Goal: Task Accomplishment & Management: Complete application form

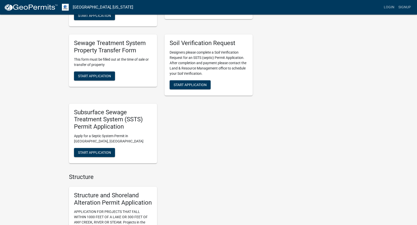
scroll to position [251, 0]
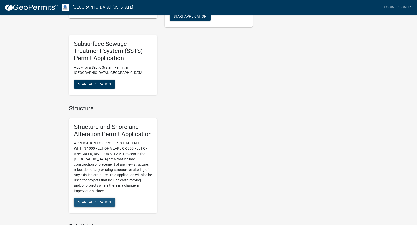
click at [87, 202] on span "Start Application" at bounding box center [94, 202] width 33 height 4
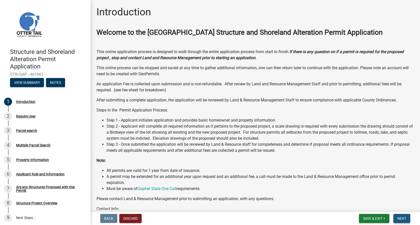
click at [404, 219] on span "Next" at bounding box center [402, 218] width 9 height 4
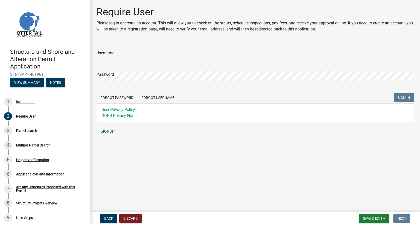
click at [107, 130] on link "SIGNUP" at bounding box center [256, 131] width 318 height 10
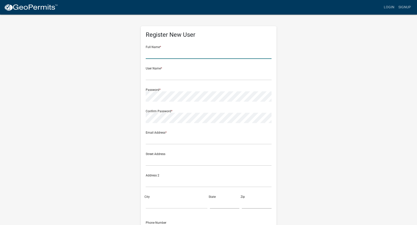
click at [164, 54] on input "text" at bounding box center [209, 54] width 126 height 10
type input "[PERSON_NAME]"
click at [155, 75] on input "text" at bounding box center [209, 75] width 126 height 10
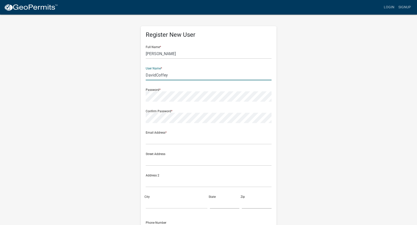
click at [156, 75] on input "DavidCoffey" at bounding box center [209, 75] width 126 height 10
type input "[PERSON_NAME]"
click at [162, 143] on input "text" at bounding box center [209, 139] width 126 height 10
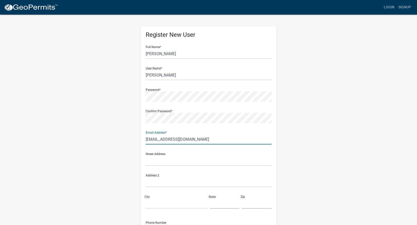
type input "[EMAIL_ADDRESS][DOMAIN_NAME]"
click at [156, 162] on input "text" at bounding box center [209, 160] width 126 height 10
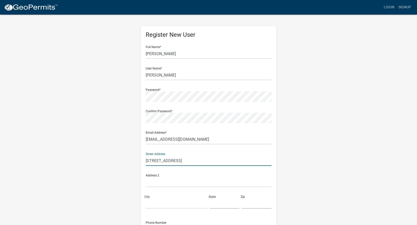
click at [158, 160] on input "115 Pertage Rd" at bounding box center [209, 160] width 126 height 10
type input "115 Portage Rd"
click at [152, 205] on input "City" at bounding box center [177, 203] width 62 height 10
type input "Ottertail"
type input "MN"
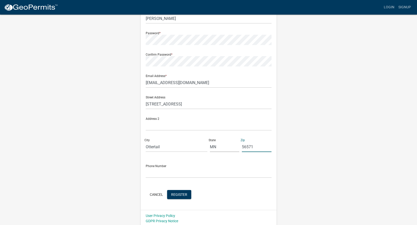
scroll to position [58, 0]
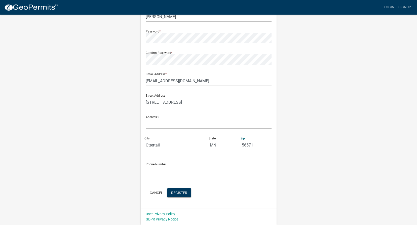
type input "56571"
click at [152, 171] on input "text" at bounding box center [209, 171] width 126 height 10
type input "[PHONE_NUMBER]"
click at [176, 194] on span "Register" at bounding box center [179, 192] width 16 height 4
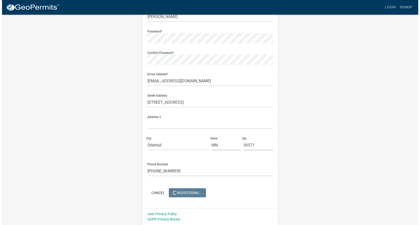
scroll to position [0, 0]
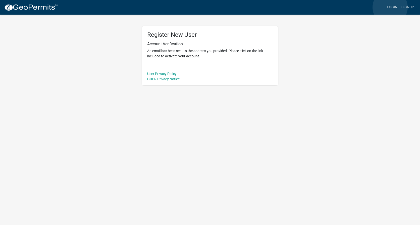
click at [390, 7] on link "Login" at bounding box center [392, 8] width 15 height 10
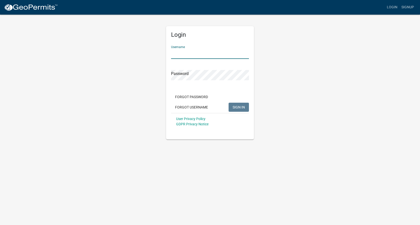
click at [203, 58] on input "Username" at bounding box center [210, 54] width 78 height 10
click at [229, 103] on button "SIGN IN" at bounding box center [239, 107] width 20 height 9
click at [182, 53] on input "DavidCoffey" at bounding box center [210, 54] width 78 height 10
type input "[PERSON_NAME]"
click at [229, 103] on button "SIGN IN" at bounding box center [239, 107] width 20 height 9
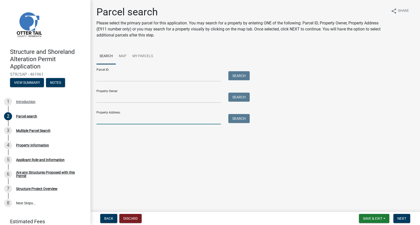
click at [99, 118] on input "Property Address:" at bounding box center [159, 119] width 124 height 10
type input "115 Portage Rd"
click at [240, 118] on button "Search" at bounding box center [238, 118] width 21 height 9
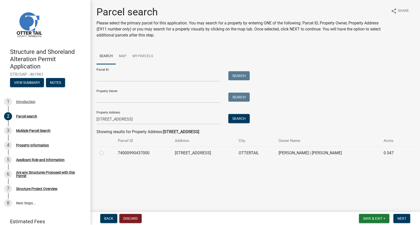
click at [106, 150] on label at bounding box center [106, 150] width 0 height 0
click at [106, 153] on input "radio" at bounding box center [107, 151] width 3 height 3
radio input "true"
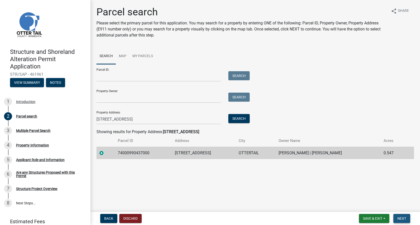
click at [400, 218] on span "Next" at bounding box center [402, 218] width 9 height 4
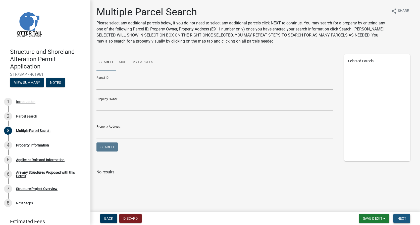
click at [398, 219] on span "Next" at bounding box center [402, 218] width 9 height 4
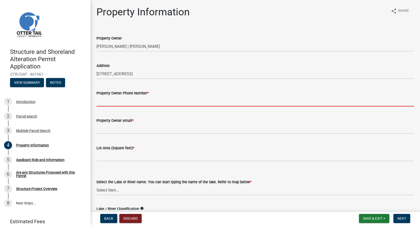
click at [131, 98] on input "Property Owner Phone Number *" at bounding box center [256, 101] width 318 height 10
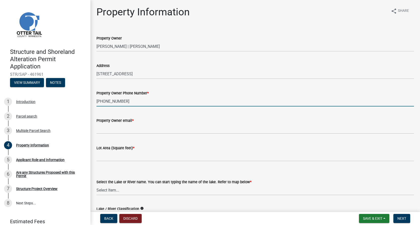
type input "[PHONE_NUMBER]"
click at [136, 134] on wm-data-entity-input "Property Owner email *" at bounding box center [256, 123] width 318 height 27
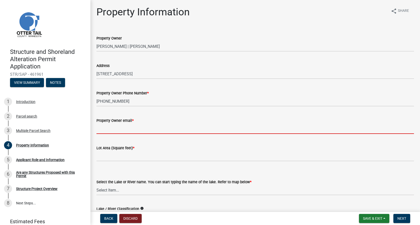
click at [133, 130] on input "Property Owner email *" at bounding box center [256, 128] width 318 height 10
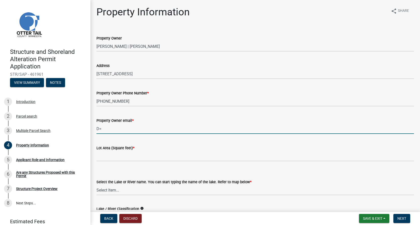
type input "D"
click at [98, 129] on input "davidcoffey000" at bounding box center [256, 128] width 318 height 10
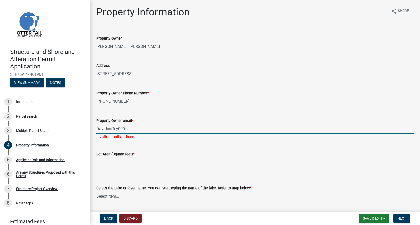
click at [98, 129] on input "Davidcoffey000" at bounding box center [256, 128] width 318 height 10
click at [131, 128] on input "davidcoffey000" at bounding box center [256, 128] width 318 height 10
type input "[EMAIL_ADDRESS][DOMAIN_NAME]"
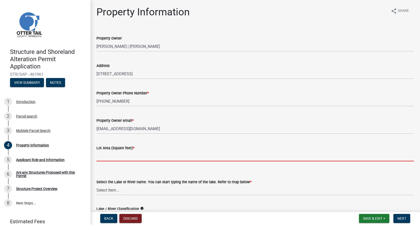
click at [112, 163] on wm-data-entity-input "Lot Area (Square feet) *" at bounding box center [256, 152] width 318 height 28
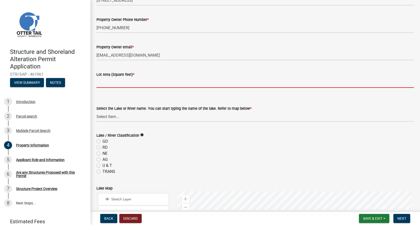
scroll to position [75, 0]
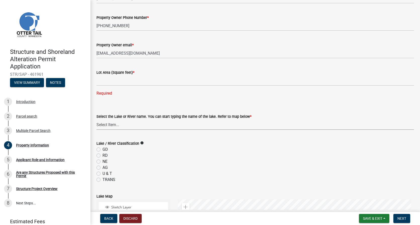
click at [134, 112] on form "Select the Lake or River name. You can start typing the name of the lake. Refer…" at bounding box center [256, 118] width 318 height 22
click at [97, 119] on select "Select Item... None Adley 56-031 Albert 56-118 Alfred 56-600 Alice 56-244 Alice…" at bounding box center [256, 124] width 318 height 10
select select "716bcaba-c1bb-47f0-96f2-107610ca87a1"
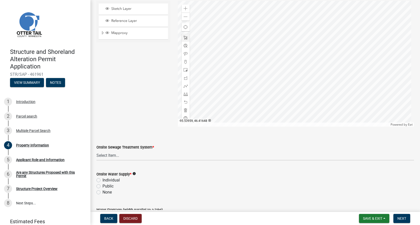
scroll to position [302, 0]
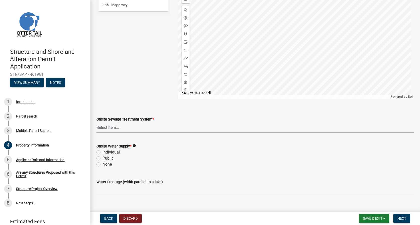
click at [120, 128] on select "Select Item... L&R Certificate of Compliance within 5yrs Compliance Inspection …" at bounding box center [256, 127] width 318 height 10
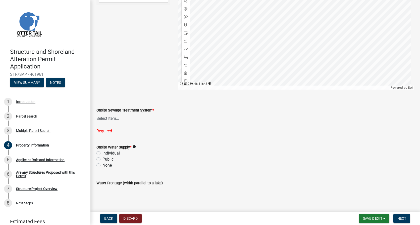
click at [98, 150] on div "Onsite Water Supply * info Individual Public None" at bounding box center [256, 156] width 318 height 24
click at [103, 158] on label "Public" at bounding box center [108, 159] width 11 height 6
click at [103, 158] on input "Public" at bounding box center [104, 157] width 3 height 3
radio input "true"
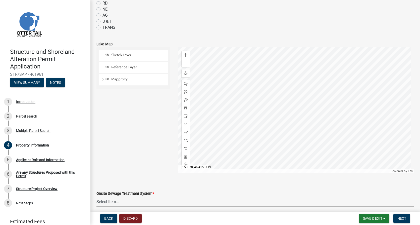
scroll to position [220, 0]
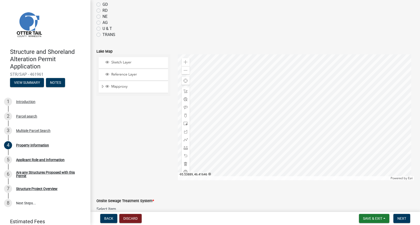
click at [313, 78] on div at bounding box center [296, 117] width 237 height 126
click at [304, 159] on div at bounding box center [296, 117] width 237 height 126
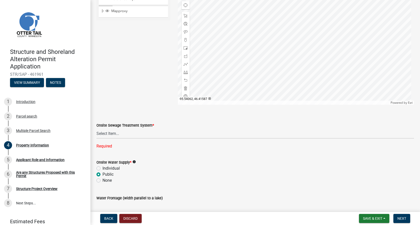
scroll to position [321, 0]
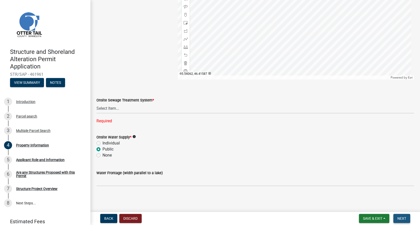
click at [402, 218] on span "Next" at bounding box center [402, 218] width 9 height 4
click at [102, 108] on select "Select Item... L&R Certificate of Compliance within 5yrs Compliance Inspection …" at bounding box center [256, 108] width 318 height 10
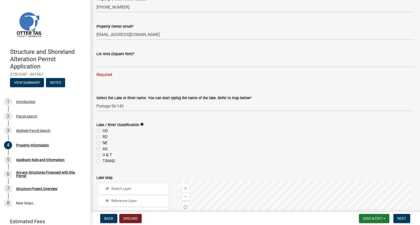
scroll to position [95, 0]
click at [141, 124] on icon "info" at bounding box center [142, 124] width 4 height 4
click at [251, 128] on div "GD" at bounding box center [256, 130] width 318 height 6
click at [374, 218] on span "Save & Exit" at bounding box center [372, 218] width 19 height 4
click at [364, 205] on button "Save & Exit" at bounding box center [369, 205] width 40 height 12
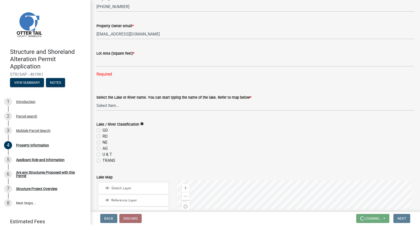
scroll to position [0, 0]
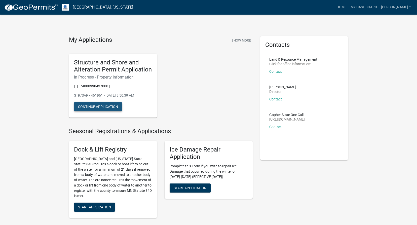
click at [102, 106] on button "Continue Application" at bounding box center [98, 106] width 48 height 9
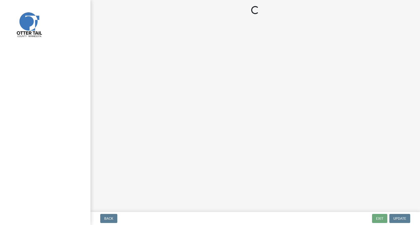
select select "716bcaba-c1bb-47f0-96f2-107610ca87a1"
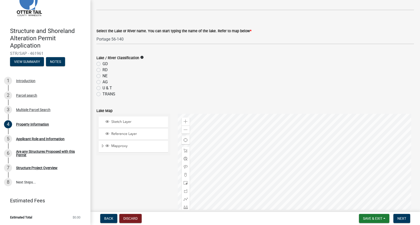
scroll to position [50, 0]
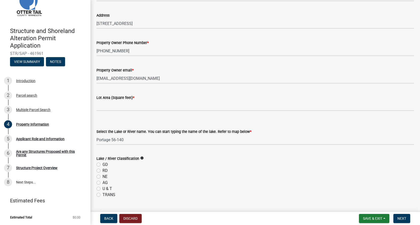
click at [133, 96] on span "*" at bounding box center [134, 98] width 2 height 4
click at [22, 60] on button "View Summary" at bounding box center [27, 61] width 34 height 9
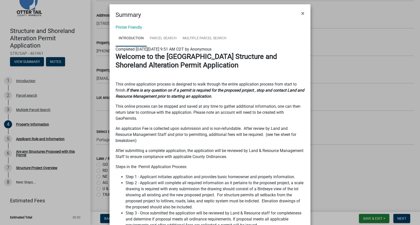
scroll to position [0, 0]
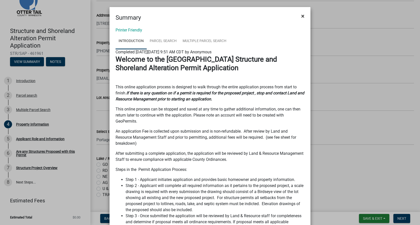
click at [301, 14] on span "×" at bounding box center [302, 16] width 3 height 7
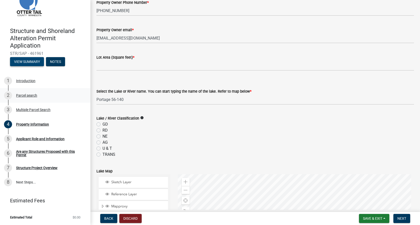
scroll to position [126, 0]
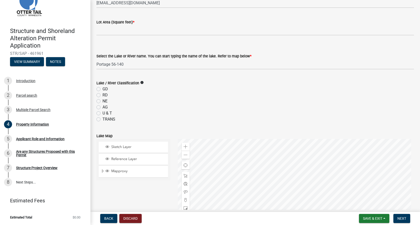
click at [141, 82] on icon "info" at bounding box center [142, 83] width 4 height 4
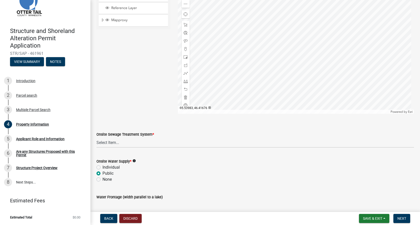
scroll to position [301, 0]
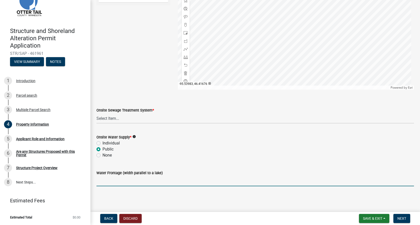
click at [123, 181] on input "Water Frontage (width parallel to a lake)" at bounding box center [256, 181] width 318 height 10
click at [307, 52] on div at bounding box center [296, 27] width 237 height 126
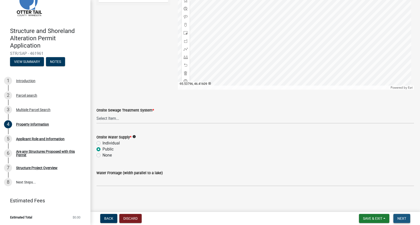
click at [402, 218] on span "Next" at bounding box center [402, 218] width 9 height 4
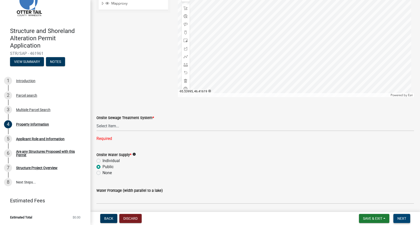
scroll to position [321, 0]
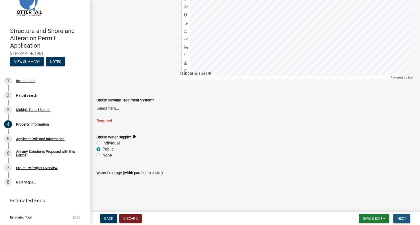
click at [405, 218] on span "Next" at bounding box center [402, 218] width 9 height 4
click at [148, 108] on select "Select Item... L&R Certificate of Compliance within 5yrs Compliance Inspection …" at bounding box center [256, 108] width 318 height 10
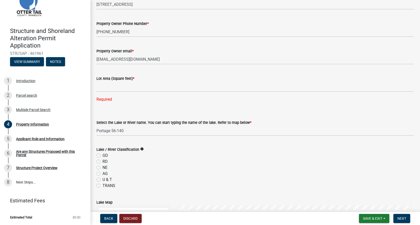
scroll to position [0, 0]
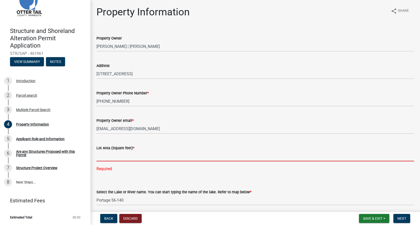
click at [117, 157] on input "text" at bounding box center [256, 156] width 318 height 10
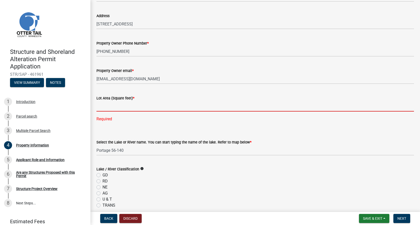
scroll to position [25, 0]
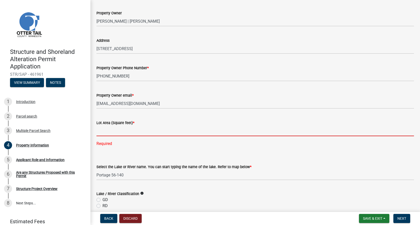
click at [108, 135] on input "text" at bounding box center [256, 131] width 318 height 10
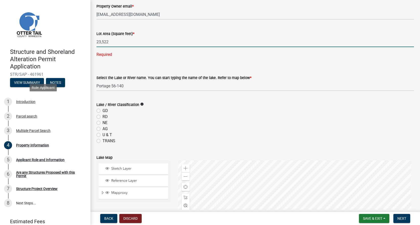
scroll to position [126, 0]
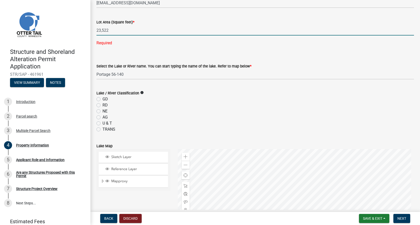
type input "23522"
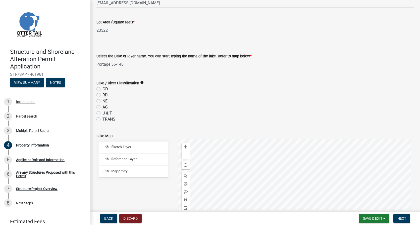
click at [142, 92] on div "Lake / River Classification info GD RD NE AG U & T TRANS" at bounding box center [256, 101] width 318 height 42
click at [140, 83] on icon "info" at bounding box center [142, 83] width 4 height 4
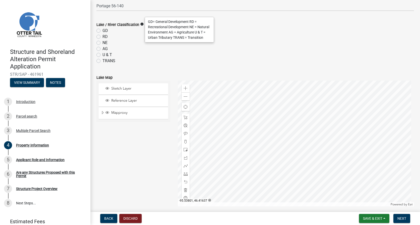
scroll to position [176, 0]
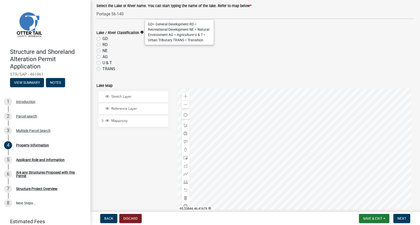
click at [103, 38] on label "GD" at bounding box center [106, 39] width 6 height 6
click at [103, 38] on input "GD" at bounding box center [104, 37] width 3 height 3
radio input "true"
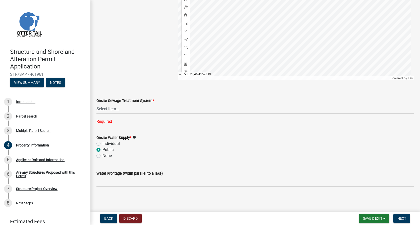
scroll to position [311, 0]
click at [102, 106] on select "Select Item... L&R Certificate of Compliance within 5yrs Compliance Inspection …" at bounding box center [256, 108] width 318 height 10
click at [97, 113] on select "Select Item... L&R Certificate of Compliance within 5yrs Compliance Inspection …" at bounding box center [256, 108] width 318 height 10
select select "9f52d7c9-96dd-4370-b810-ce091165f7c2"
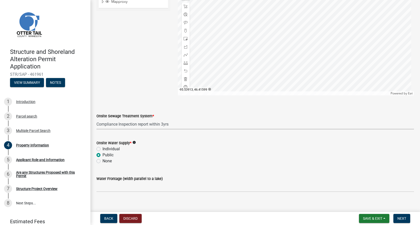
scroll to position [301, 0]
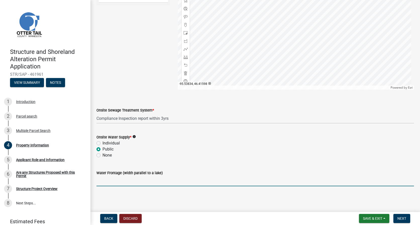
click at [105, 183] on input "Water Frontage (width parallel to a lake)" at bounding box center [256, 181] width 318 height 10
type input "100 feet"
click at [401, 219] on span "Next" at bounding box center [402, 218] width 9 height 4
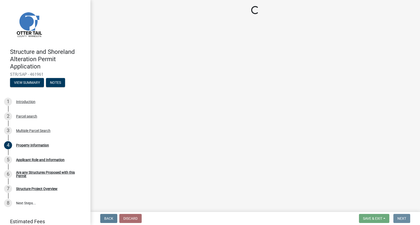
scroll to position [0, 0]
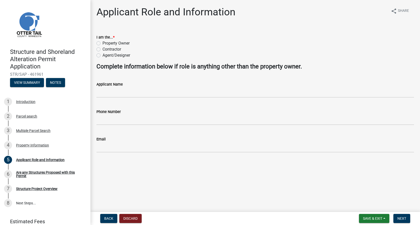
click at [103, 43] on label "Property Owner" at bounding box center [116, 43] width 27 height 6
click at [103, 43] on input "Property Owner" at bounding box center [104, 41] width 3 height 3
radio input "true"
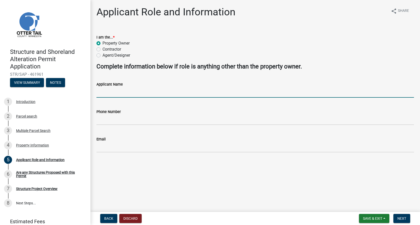
click at [104, 94] on input "Applicant Name" at bounding box center [256, 92] width 318 height 10
type input "j"
type input "D"
click at [406, 220] on span "Next" at bounding box center [402, 218] width 9 height 4
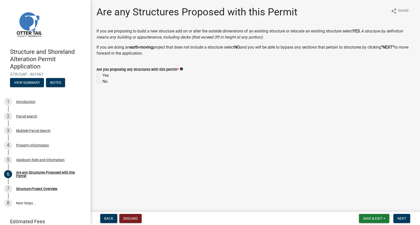
click at [180, 69] on icon "info" at bounding box center [182, 69] width 4 height 4
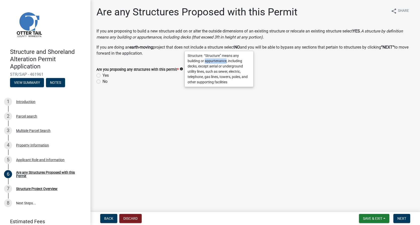
drag, startPoint x: 205, startPoint y: 60, endPoint x: 227, endPoint y: 59, distance: 21.6
click at [227, 59] on div "Structure. “Structure” means any building or appurtenance, including decks, exc…" at bounding box center [219, 69] width 69 height 36
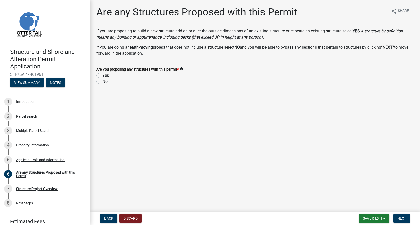
copy div "appurtenance"
drag, startPoint x: 137, startPoint y: 37, endPoint x: 162, endPoint y: 36, distance: 24.4
click at [162, 36] on icon "A structure by definition means any building or appurtenance, including decks (…" at bounding box center [250, 34] width 307 height 11
copy icon "appurtenance"
click at [103, 75] on label "Yes" at bounding box center [106, 75] width 6 height 6
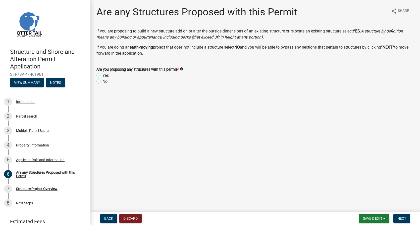
click at [103, 75] on input "Yes" at bounding box center [104, 73] width 3 height 3
radio input "true"
click at [399, 218] on span "Next" at bounding box center [402, 218] width 9 height 4
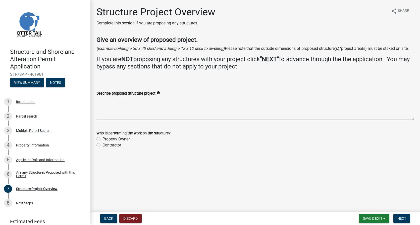
click at [103, 148] on label "Contractor" at bounding box center [112, 145] width 19 height 6
click at [103, 145] on input "Contractor" at bounding box center [104, 143] width 3 height 3
radio input "true"
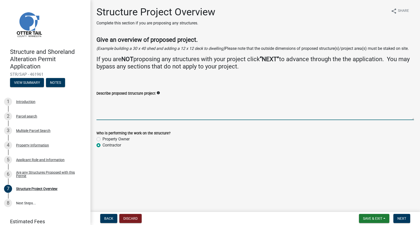
click at [101, 120] on textarea "Describe proposed Structure project" at bounding box center [256, 108] width 318 height 24
drag, startPoint x: 220, startPoint y: 106, endPoint x: 253, endPoint y: 106, distance: 32.4
click at [253, 106] on textarea "remove a porch from house and rebuild it to the exact measurements of existing …" at bounding box center [256, 108] width 318 height 24
click at [97, 105] on textarea "remove a porch from house and rebuild it to the exact measurements" at bounding box center [256, 108] width 318 height 24
click at [110, 106] on textarea "Remove a porch from house and rebuild it to the exact measurements" at bounding box center [256, 108] width 318 height 24
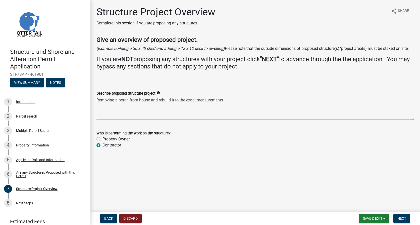
click at [226, 106] on textarea "Removing a porch from house and rebuild it to the exact measurements" at bounding box center [256, 108] width 318 height 24
click at [251, 106] on textarea "Removing a porch from house and rebuild it to the exact measurements of existing" at bounding box center [256, 108] width 318 height 24
type textarea "Removing a porch from house and rebuild it to the exact measurements of existin…"
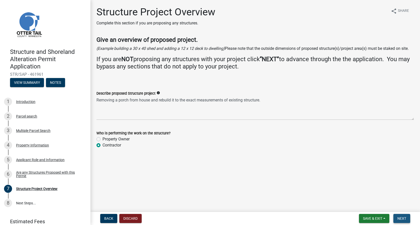
click at [404, 217] on span "Next" at bounding box center [402, 218] width 9 height 4
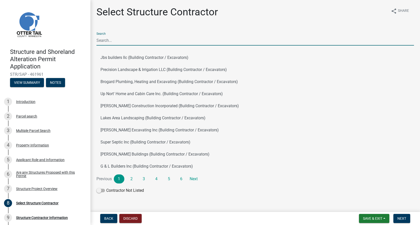
click at [101, 41] on input "Search" at bounding box center [256, 40] width 318 height 10
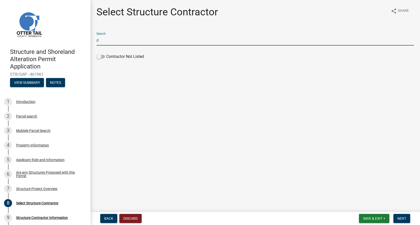
type input "r"
type input "R"
type input "M"
type input "J"
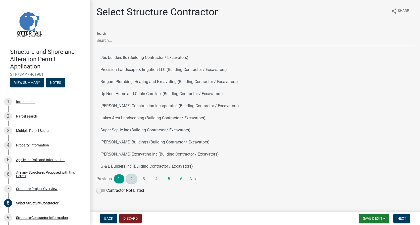
click at [133, 180] on link "2" at bounding box center [131, 178] width 11 height 9
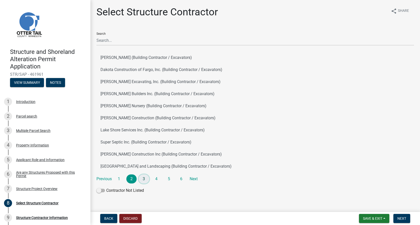
click at [145, 179] on link "3" at bounding box center [144, 178] width 11 height 9
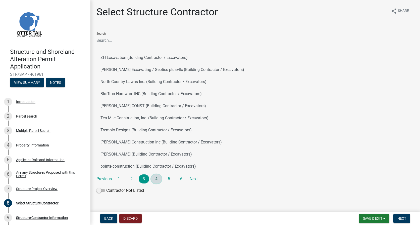
click at [157, 179] on link "4" at bounding box center [156, 178] width 11 height 9
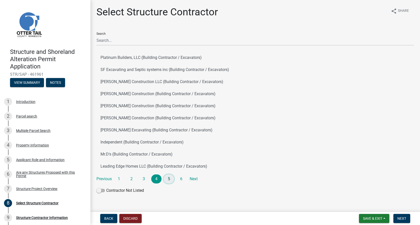
click at [167, 179] on link "5" at bounding box center [169, 178] width 11 height 9
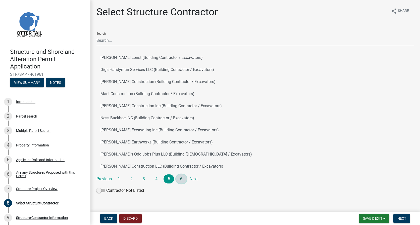
click at [181, 179] on link "6" at bounding box center [181, 178] width 11 height 9
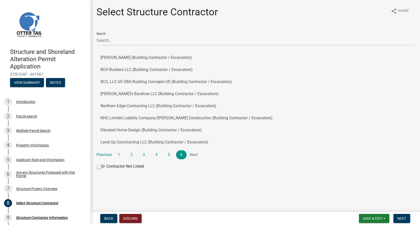
click at [193, 154] on li "Next" at bounding box center [194, 154] width 11 height 9
click at [101, 166] on span at bounding box center [101, 166] width 9 height 4
click at [106, 163] on input "Contractor Not Listed" at bounding box center [106, 163] width 0 height 0
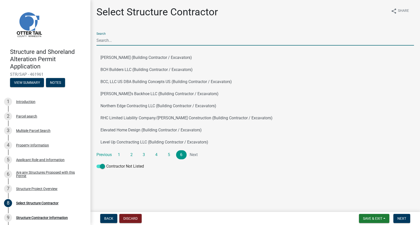
click at [104, 41] on input "Search" at bounding box center [256, 40] width 318 height 10
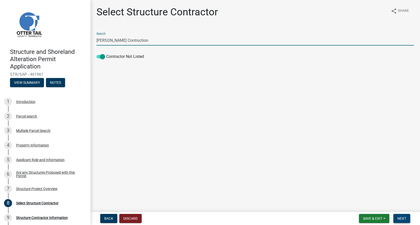
type input "[PERSON_NAME] Contruction"
click at [405, 220] on span "Next" at bounding box center [402, 218] width 9 height 4
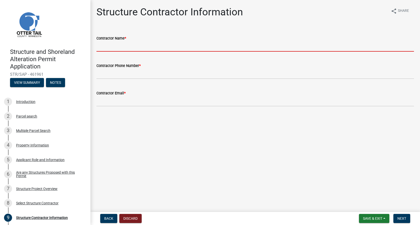
click at [114, 46] on input "Contractor Name *" at bounding box center [256, 46] width 318 height 10
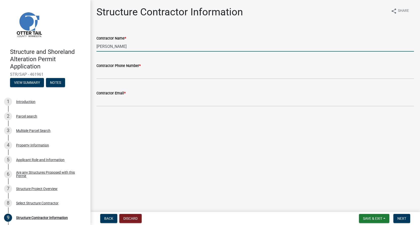
type input "[PERSON_NAME]"
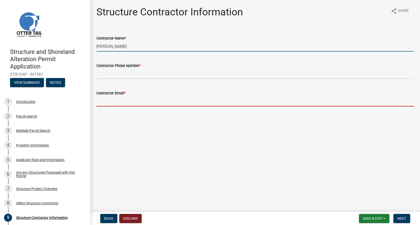
click at [107, 105] on input "Contractor Email *" at bounding box center [256, 101] width 318 height 10
click at [121, 68] on div "Contractor Phone Number *" at bounding box center [256, 66] width 318 height 6
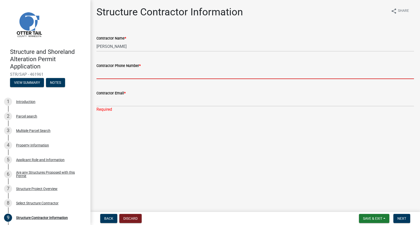
click at [105, 76] on input "Contractor Phone Number *" at bounding box center [256, 74] width 318 height 10
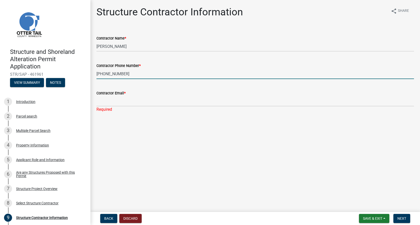
type input "[PHONE_NUMBER]"
click at [123, 83] on div "Contractor Email * Required" at bounding box center [256, 97] width 318 height 29
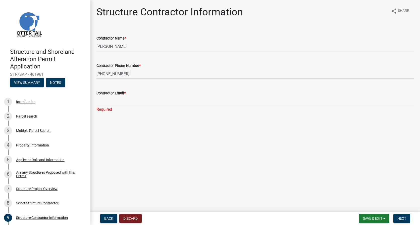
click at [106, 107] on div "Required" at bounding box center [256, 109] width 318 height 6
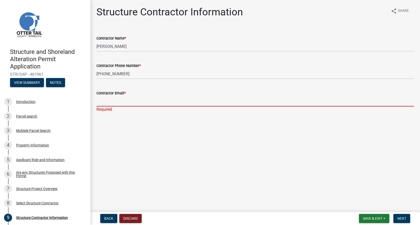
click at [103, 104] on input "Contractor Email *" at bounding box center [256, 101] width 318 height 10
click at [107, 103] on input "Contractor Email *" at bounding box center [256, 101] width 318 height 10
click at [110, 100] on input "Contractor Email *" at bounding box center [256, 101] width 318 height 10
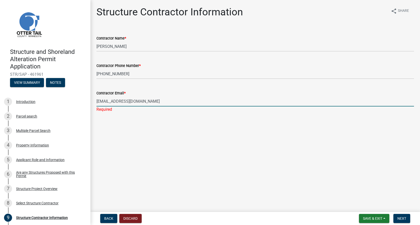
click at [140, 102] on input "[EMAIL_ADDRESS][DOMAIN_NAME]" at bounding box center [256, 101] width 318 height 10
click at [182, 101] on input "[EMAIL_ADDRESS][DOMAIN_NAME]" at bounding box center [256, 101] width 318 height 10
type input "[EMAIL_ADDRESS][DOMAIN_NAME]"
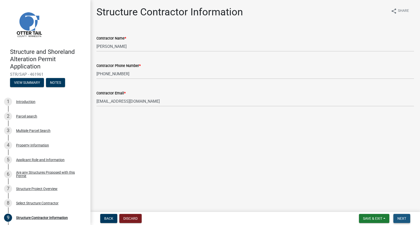
click at [397, 217] on button "Next" at bounding box center [402, 218] width 17 height 9
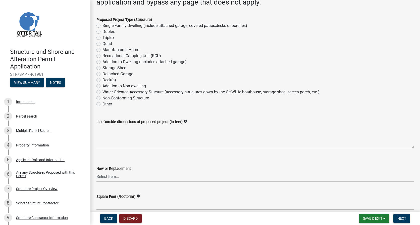
scroll to position [75, 0]
click at [103, 65] on label "Addition to Dwelling (includes attached garage)" at bounding box center [145, 62] width 84 height 6
click at [103, 62] on input "Addition to Dwelling (includes attached garage)" at bounding box center [104, 60] width 3 height 3
radio input "true"
click at [184, 123] on icon "info" at bounding box center [186, 121] width 4 height 4
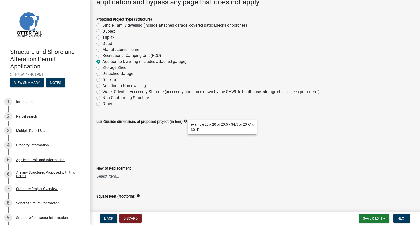
click at [184, 123] on icon "info" at bounding box center [186, 121] width 4 height 4
click at [122, 181] on select "Select Item... New Replacement" at bounding box center [256, 176] width 318 height 10
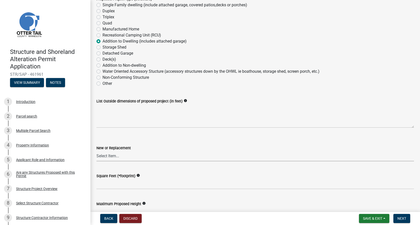
scroll to position [126, 0]
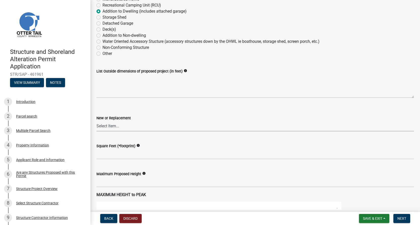
click at [120, 131] on select "Select Item... New Replacement" at bounding box center [256, 126] width 318 height 10
click at [97, 127] on select "Select Item... New Replacement" at bounding box center [256, 126] width 318 height 10
select select "a3cc236c-43aa-406a-8353-e0398d57c407"
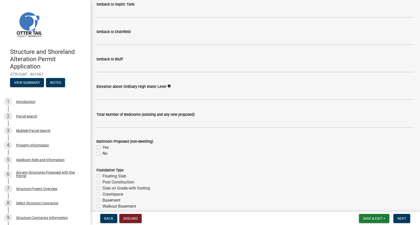
scroll to position [503, 0]
click at [103, 156] on label "No" at bounding box center [105, 153] width 5 height 6
click at [103, 153] on input "No" at bounding box center [104, 151] width 3 height 3
checkbox input "true"
checkbox input "false"
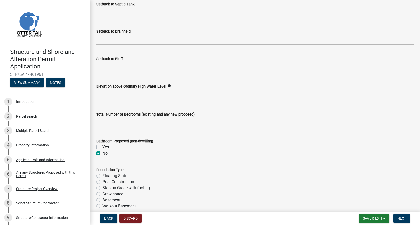
checkbox input "true"
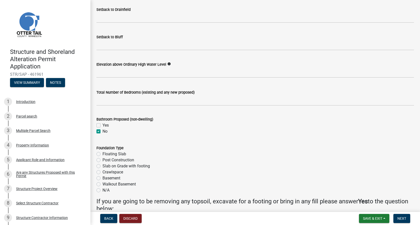
scroll to position [519, 0]
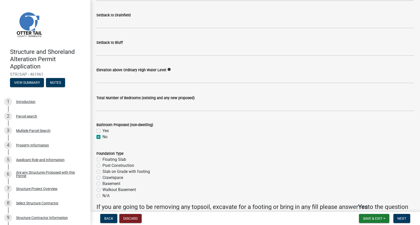
click at [103, 174] on label "Slab on Grade with footing" at bounding box center [127, 171] width 48 height 6
click at [103, 172] on input "Slab on Grade with footing" at bounding box center [104, 169] width 3 height 3
radio input "true"
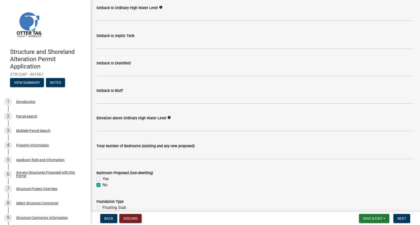
scroll to position [469, 0]
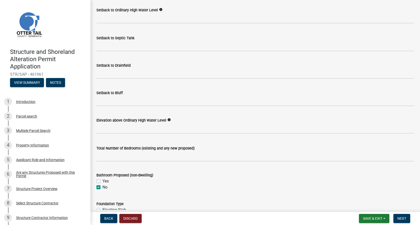
click at [167, 121] on icon "info" at bounding box center [169, 120] width 4 height 4
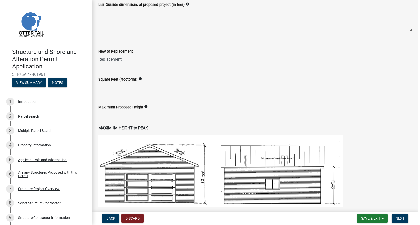
scroll to position [268, 0]
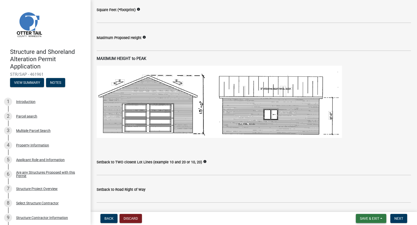
click at [371, 218] on span "Save & Exit" at bounding box center [368, 218] width 19 height 4
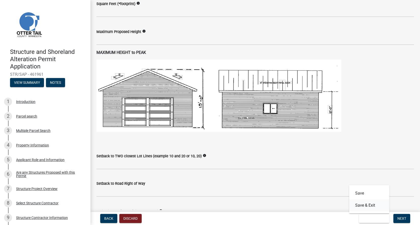
click at [366, 204] on button "Save & Exit" at bounding box center [369, 205] width 40 height 12
